Goal: Task Accomplishment & Management: Use online tool/utility

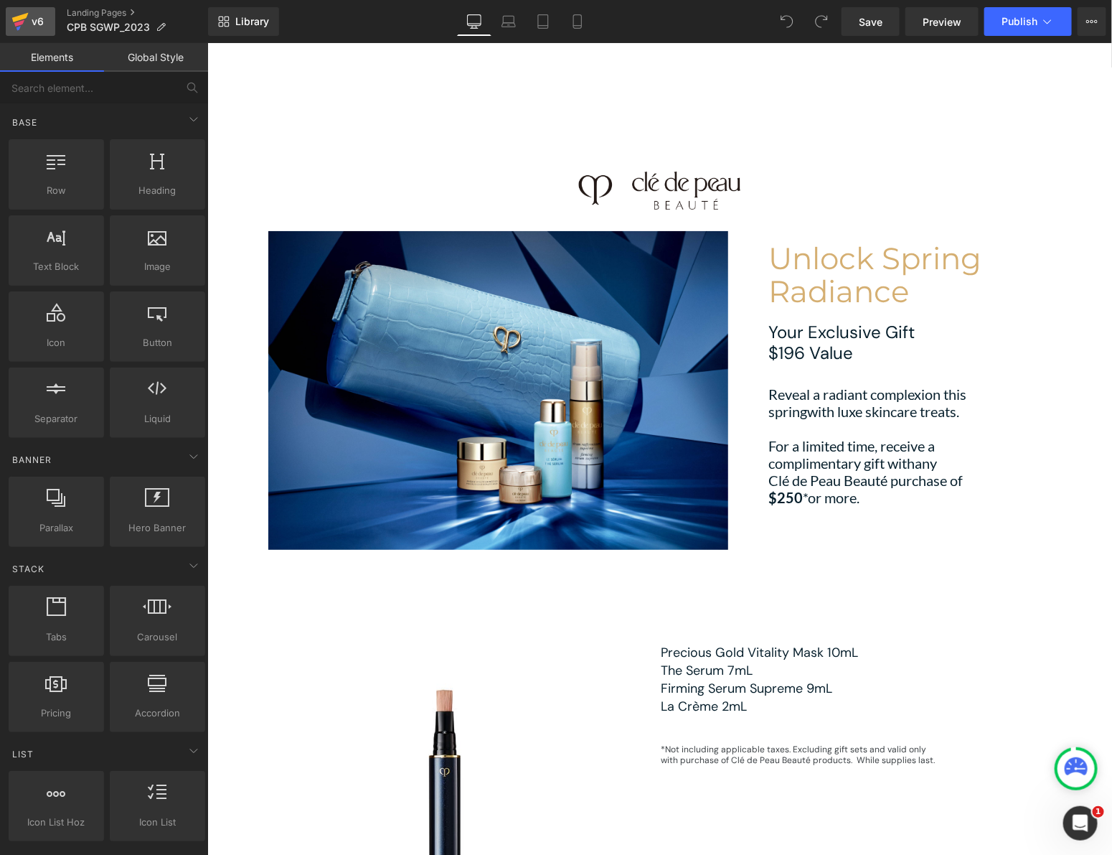
click at [17, 20] on icon at bounding box center [20, 17] width 17 height 9
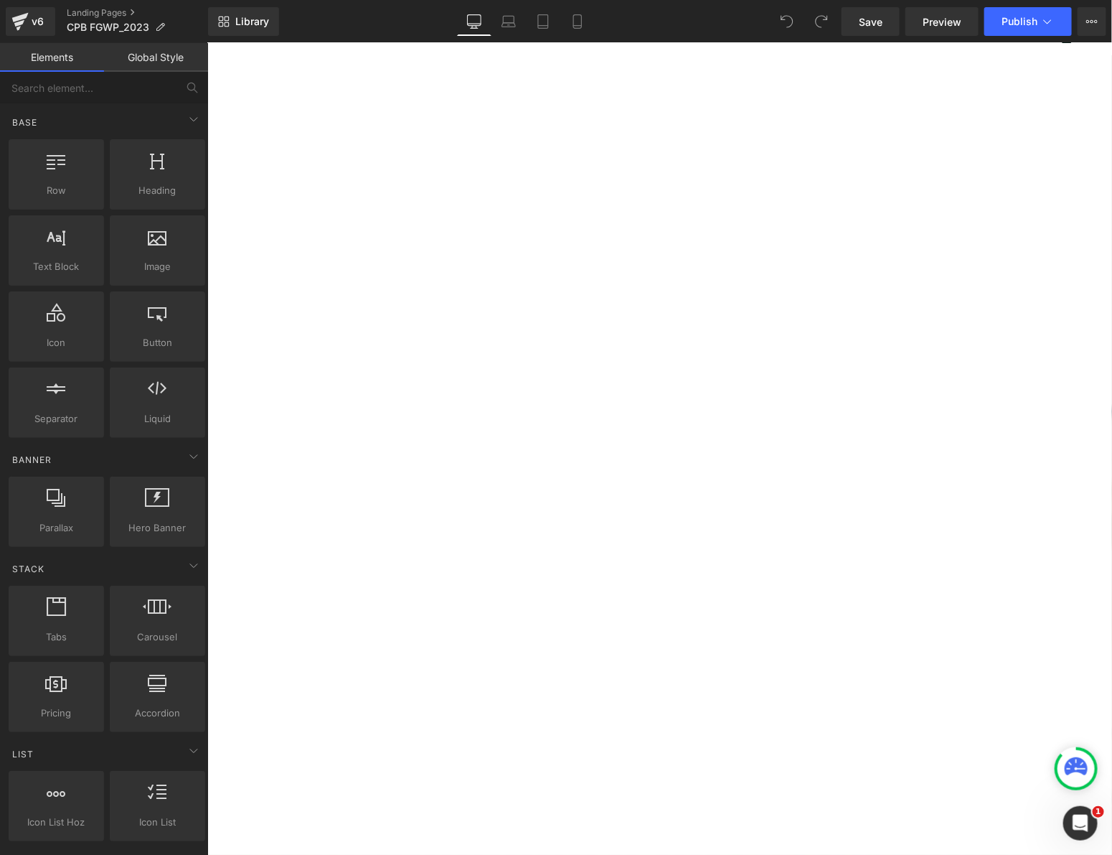
scroll to position [95, 0]
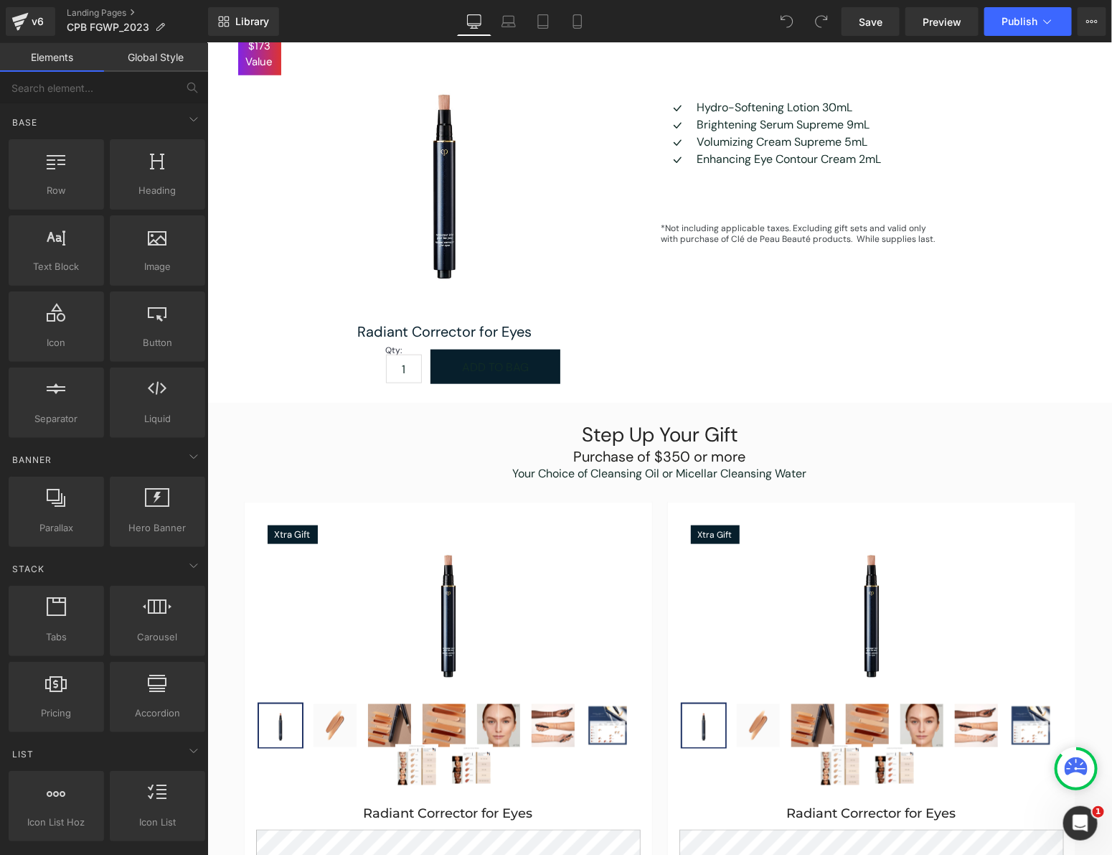
scroll to position [476, 0]
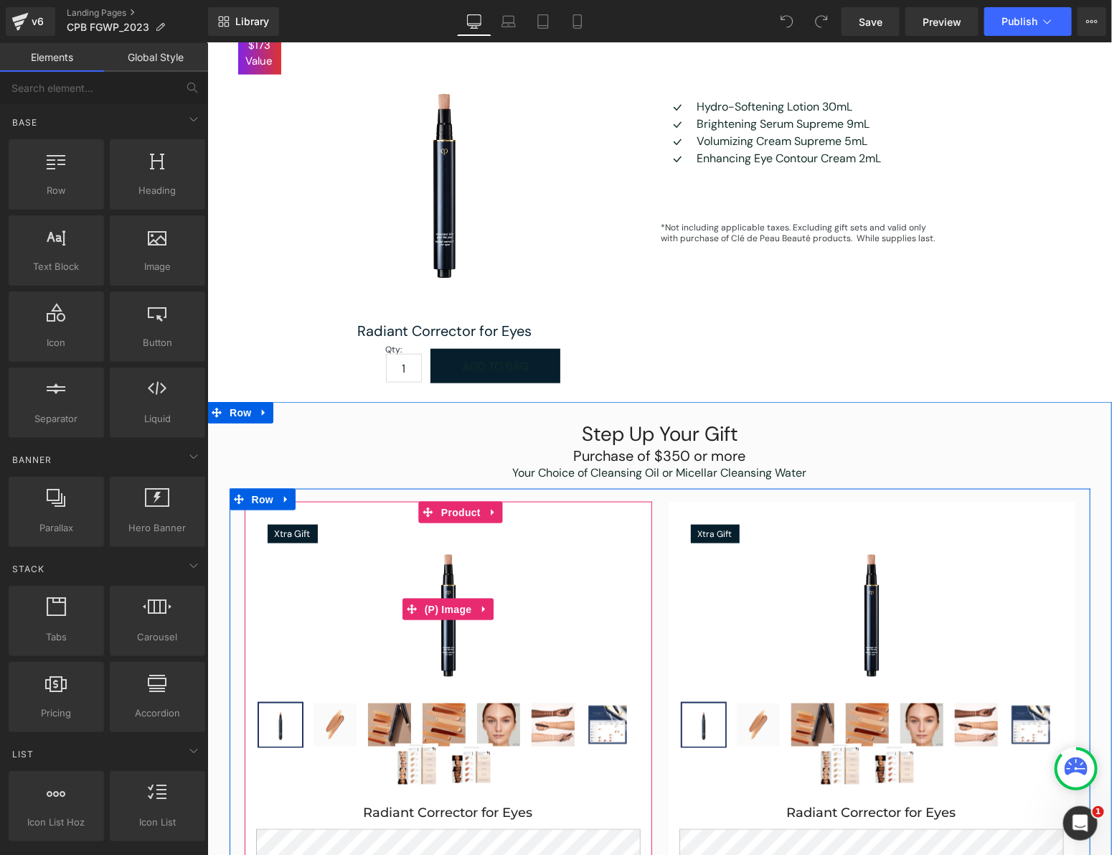
click at [291, 534] on span "Xtra Gift" at bounding box center [292, 533] width 36 height 14
